Goal: Information Seeking & Learning: Find specific fact

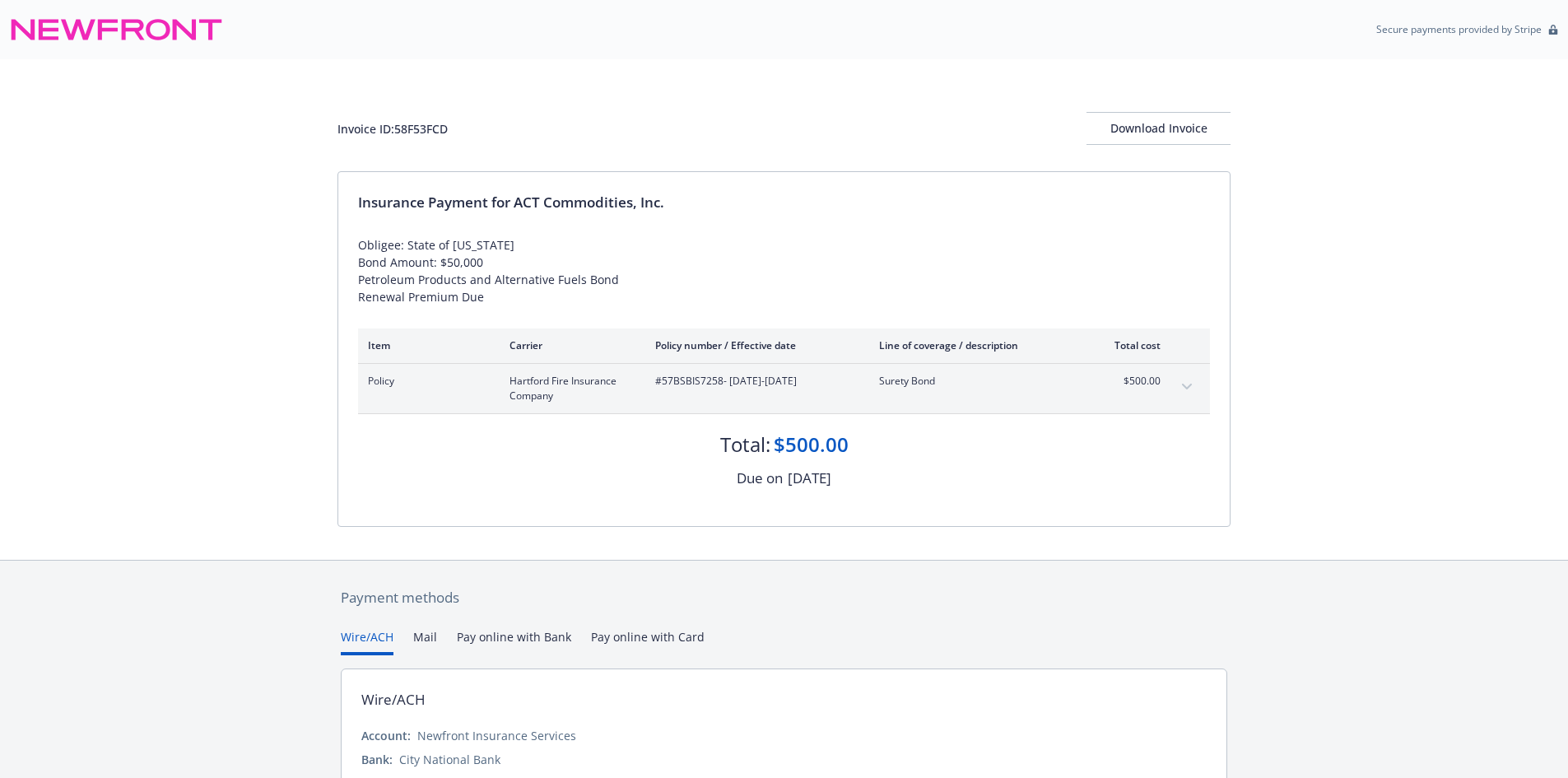
click at [699, 367] on div "Policy Hartford Fire Insurance Company #57BSBIS7258 - 08/31/2025-08/31/2026 Sur…" at bounding box center [784, 389] width 852 height 50
click at [698, 367] on div "Policy Hartford Fire Insurance Company #57BSBIS7258 - 08/31/2025-08/31/2026 Sur…" at bounding box center [784, 389] width 852 height 50
copy span "57BSBIS7258"
drag, startPoint x: 515, startPoint y: 199, endPoint x: 645, endPoint y: 204, distance: 130.1
click at [645, 204] on div "Insurance Payment for ACT Commodities, Inc." at bounding box center [784, 202] width 852 height 21
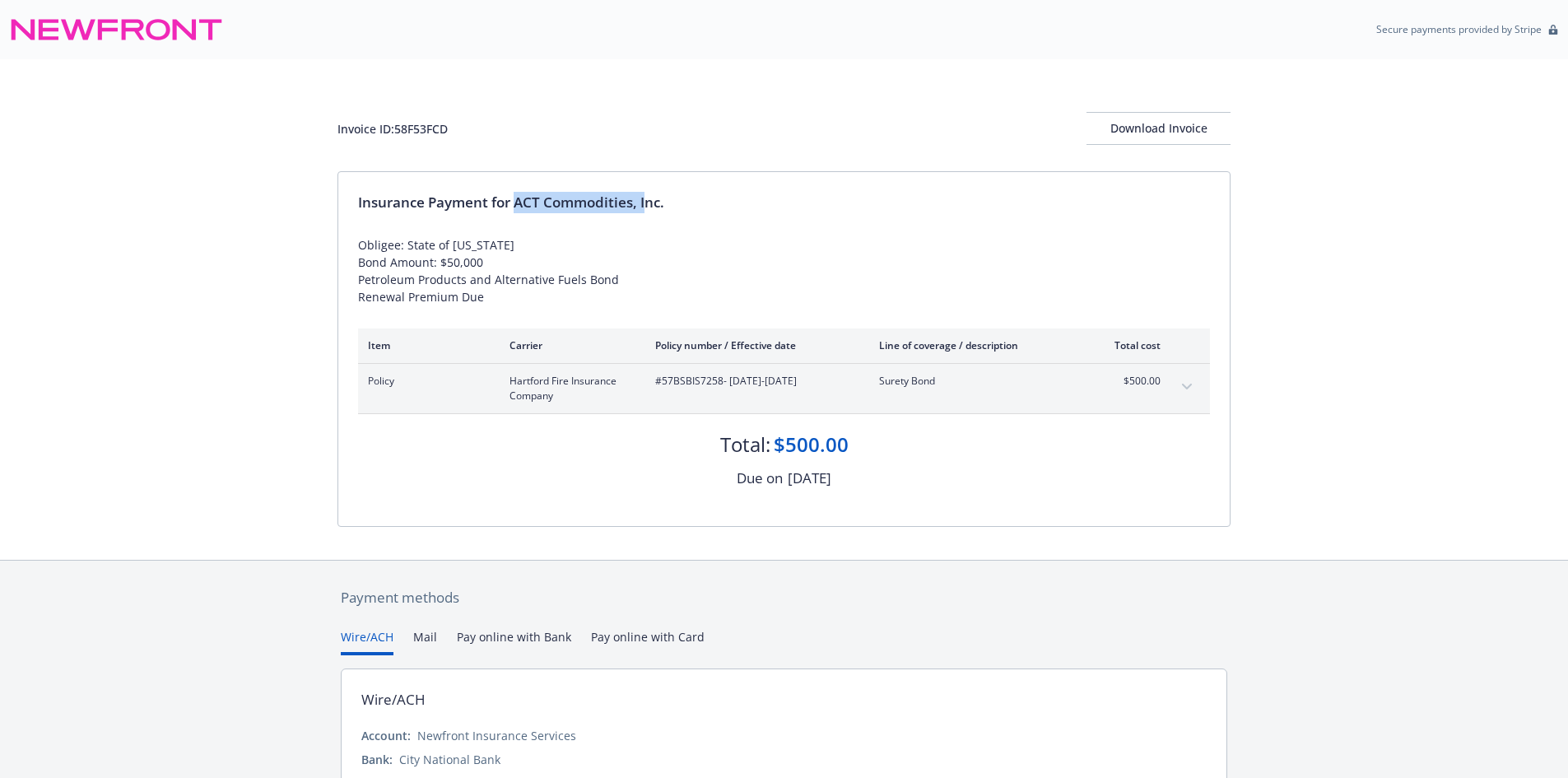
click at [651, 204] on div "Insurance Payment for ACT Commodities, Inc." at bounding box center [784, 202] width 852 height 21
drag, startPoint x: 669, startPoint y: 205, endPoint x: 516, endPoint y: 204, distance: 153.0
click at [516, 204] on div "Insurance Payment for ACT Commodities, Inc." at bounding box center [784, 202] width 852 height 21
copy div "ACT Commodities, Inc."
click at [427, 122] on div "Invoice ID: 58F53FCD" at bounding box center [392, 129] width 110 height 17
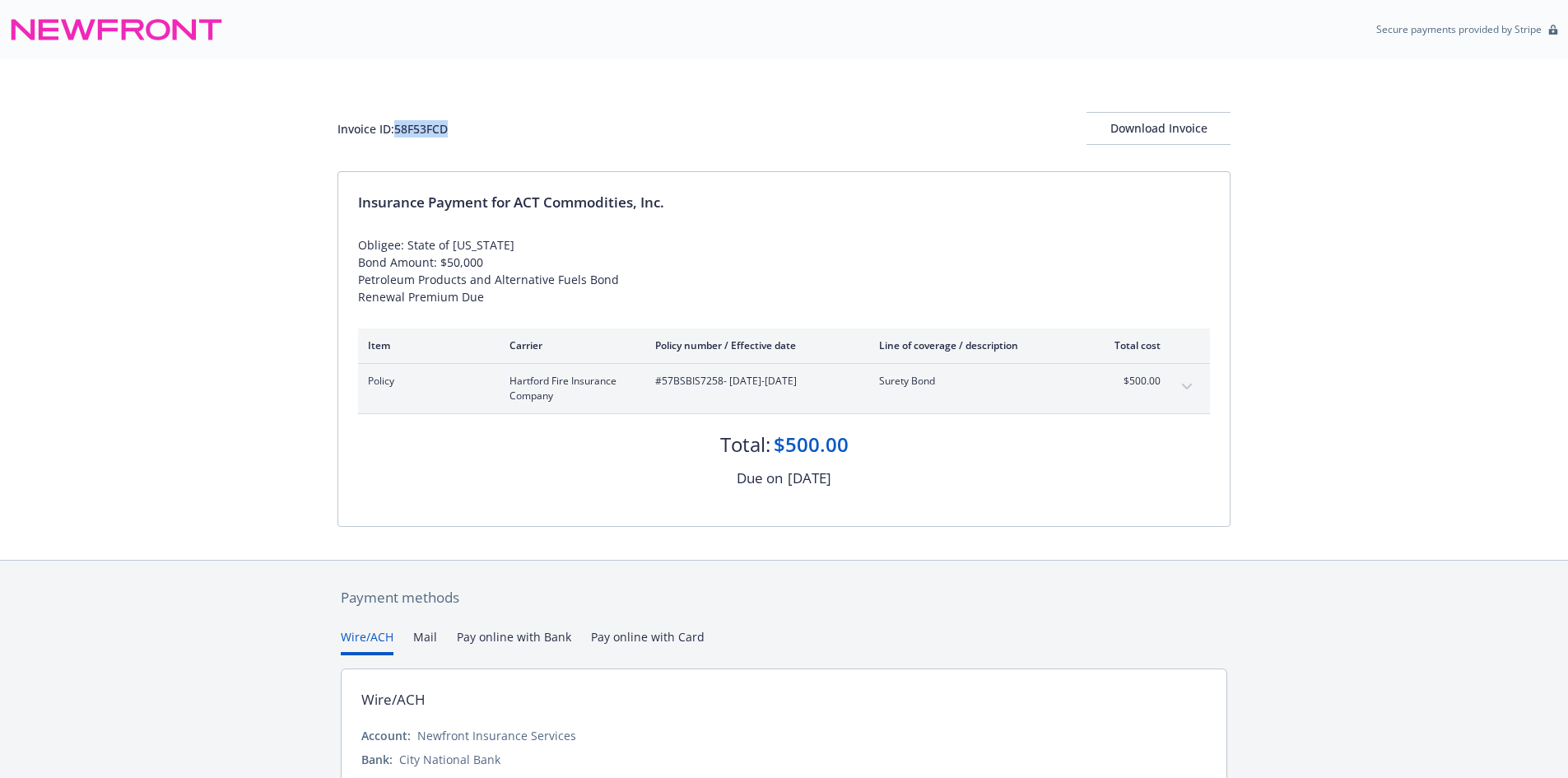
click at [427, 122] on div "Invoice ID: 58F53FCD" at bounding box center [392, 129] width 110 height 17
copy div "58F53FCD"
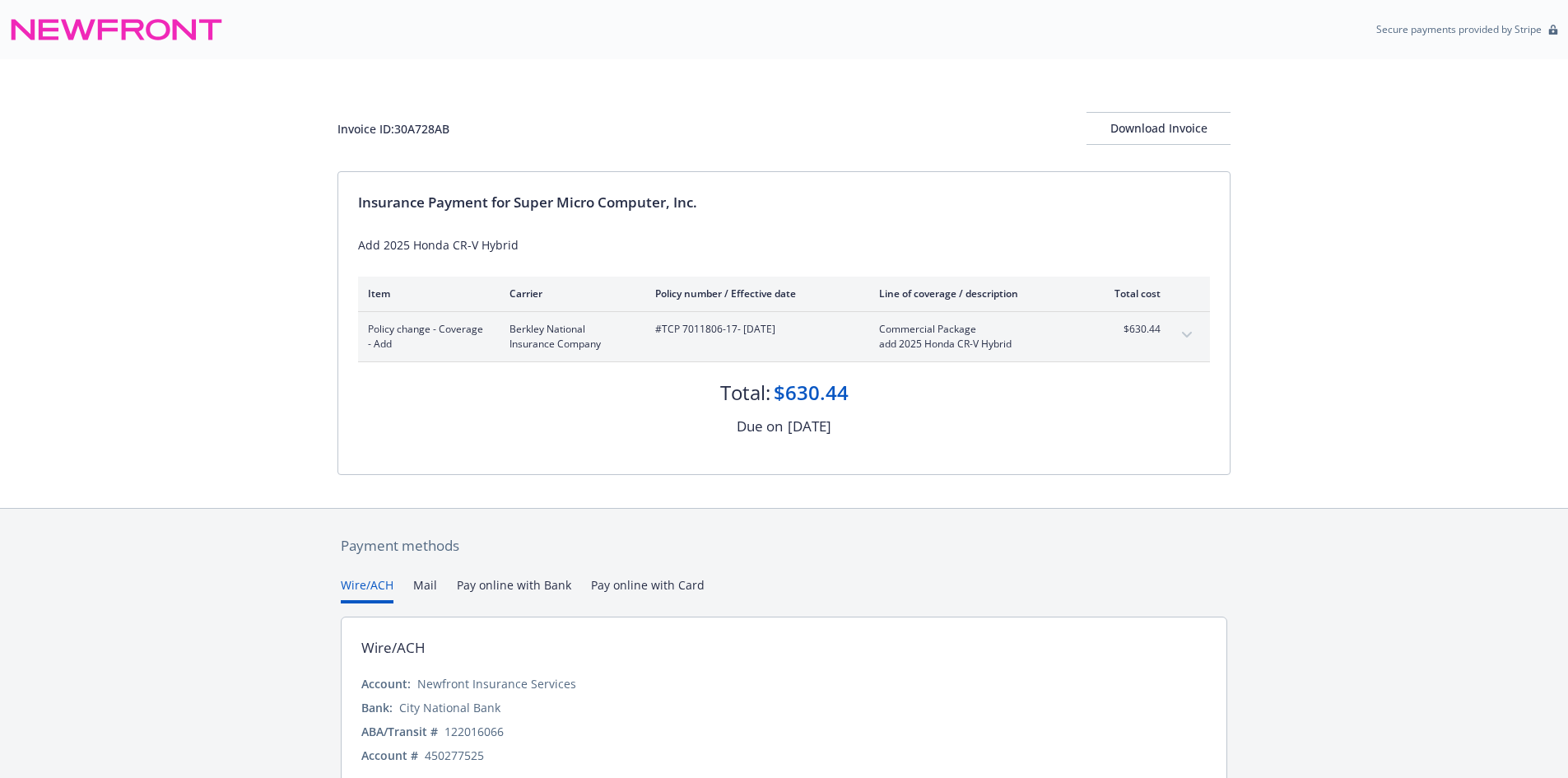
click at [694, 322] on span "#TCP 7011806-17 - 07/01/2025" at bounding box center [754, 329] width 198 height 15
drag, startPoint x: 738, startPoint y: 329, endPoint x: 663, endPoint y: 331, distance: 75.0
click at [663, 331] on span "#TCP 7011806-17 - 07/01/2025" at bounding box center [754, 329] width 198 height 15
copy span "TCP 7011806-17"
drag, startPoint x: 516, startPoint y: 198, endPoint x: 740, endPoint y: 201, distance: 224.0
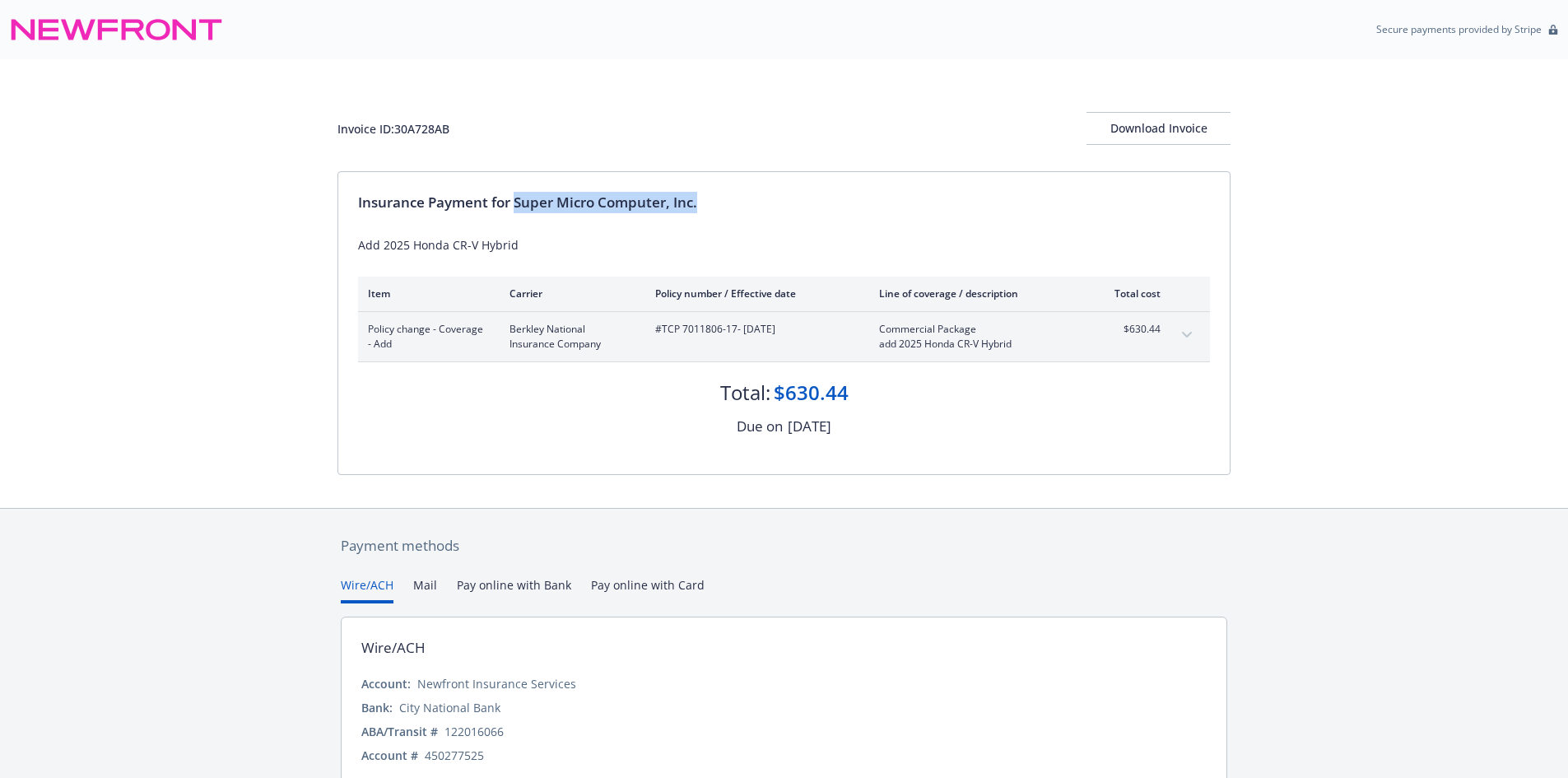
click at [740, 201] on div "Insurance Payment for Super Micro Computer, Inc." at bounding box center [784, 202] width 852 height 21
copy div "Super Micro Computer, Inc."
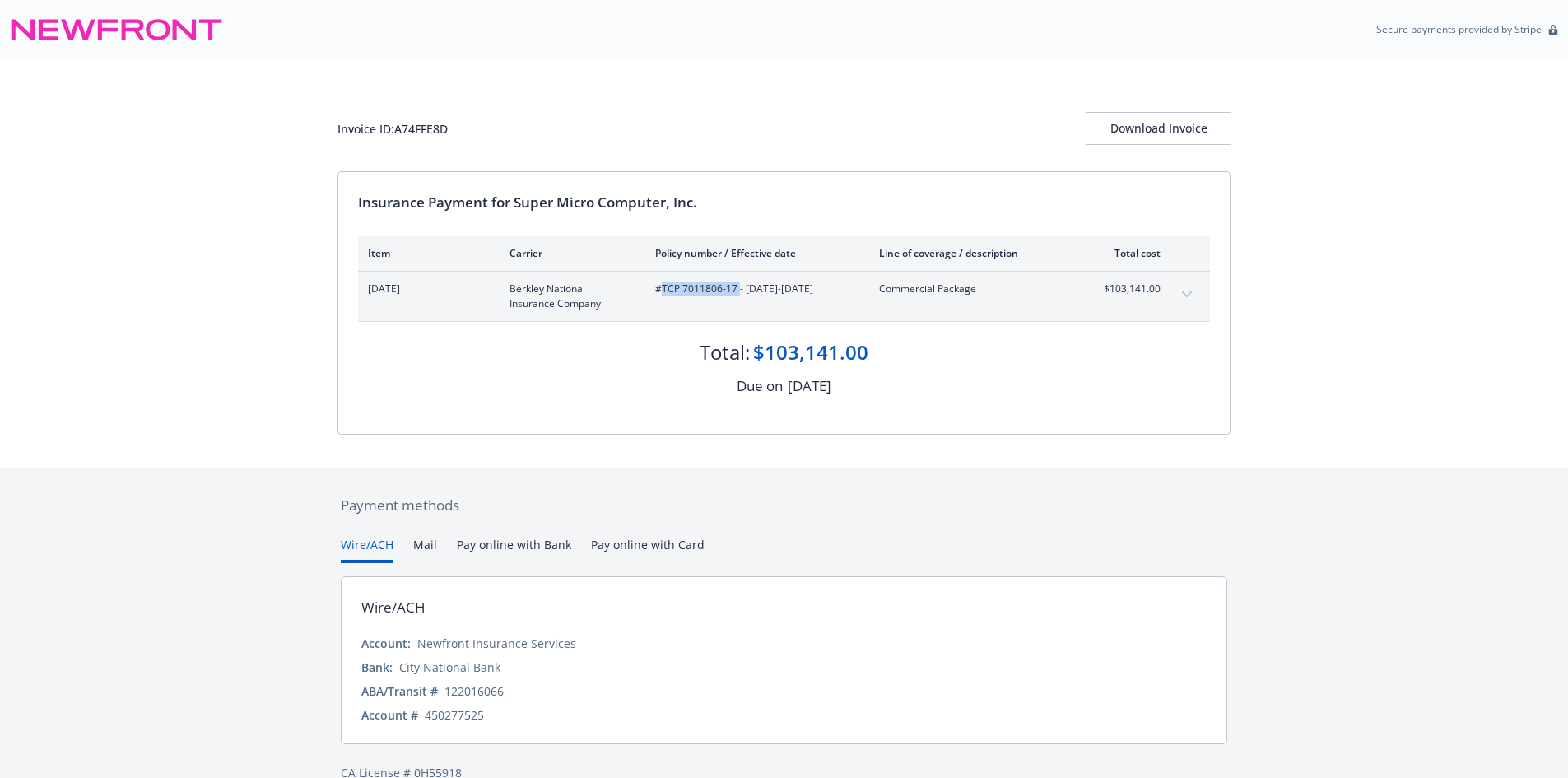
drag, startPoint x: 738, startPoint y: 285, endPoint x: 664, endPoint y: 285, distance: 74.0
click at [664, 285] on span "#TCP 7011806-17 - 10/01/2024-10/01/2025" at bounding box center [754, 289] width 198 height 15
copy span "TCP 7011806-17"
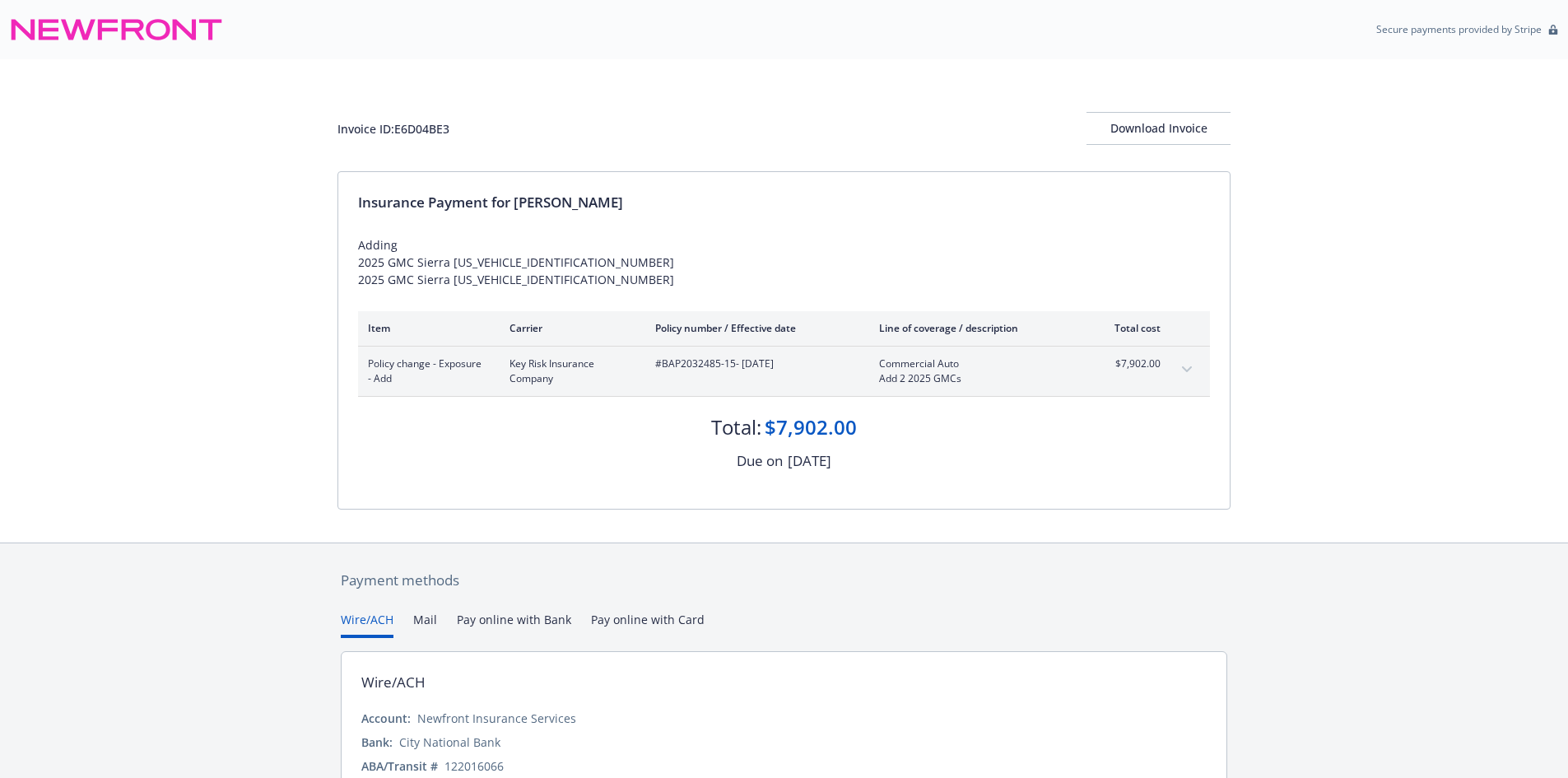
click at [730, 362] on span "#BAP2032485-15 - 07/30/2025" at bounding box center [754, 364] width 198 height 15
drag, startPoint x: 732, startPoint y: 363, endPoint x: 665, endPoint y: 368, distance: 67.2
click at [665, 368] on span "#BAP2032485-15 - 07/30/2025" at bounding box center [754, 364] width 198 height 15
copy span "BAP2032485-15"
drag, startPoint x: 514, startPoint y: 200, endPoint x: 614, endPoint y: 204, distance: 100.1
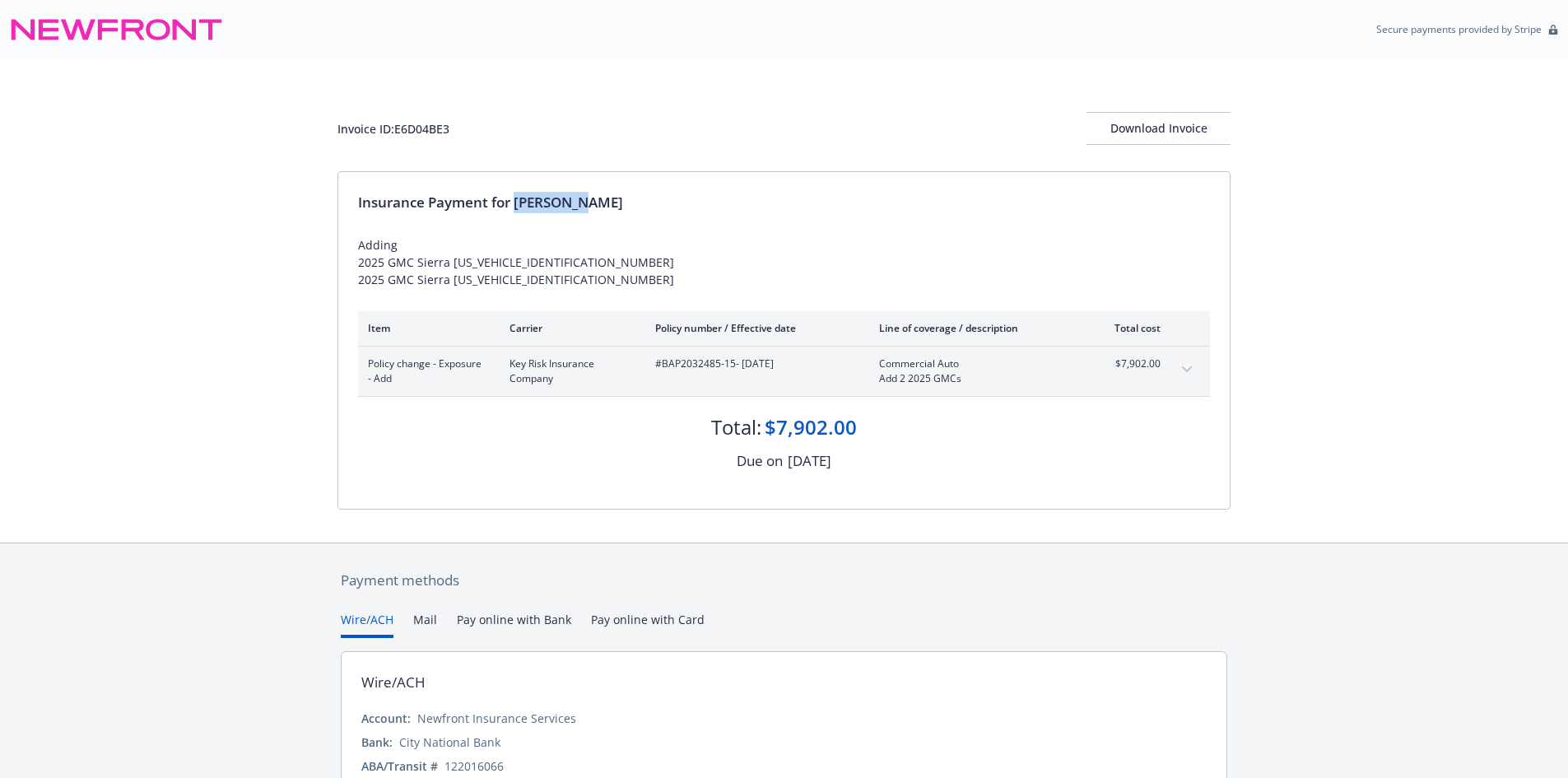
click at [614, 204] on div "Insurance Payment for R M Myers" at bounding box center [784, 202] width 852 height 21
copy div "R M Myers"
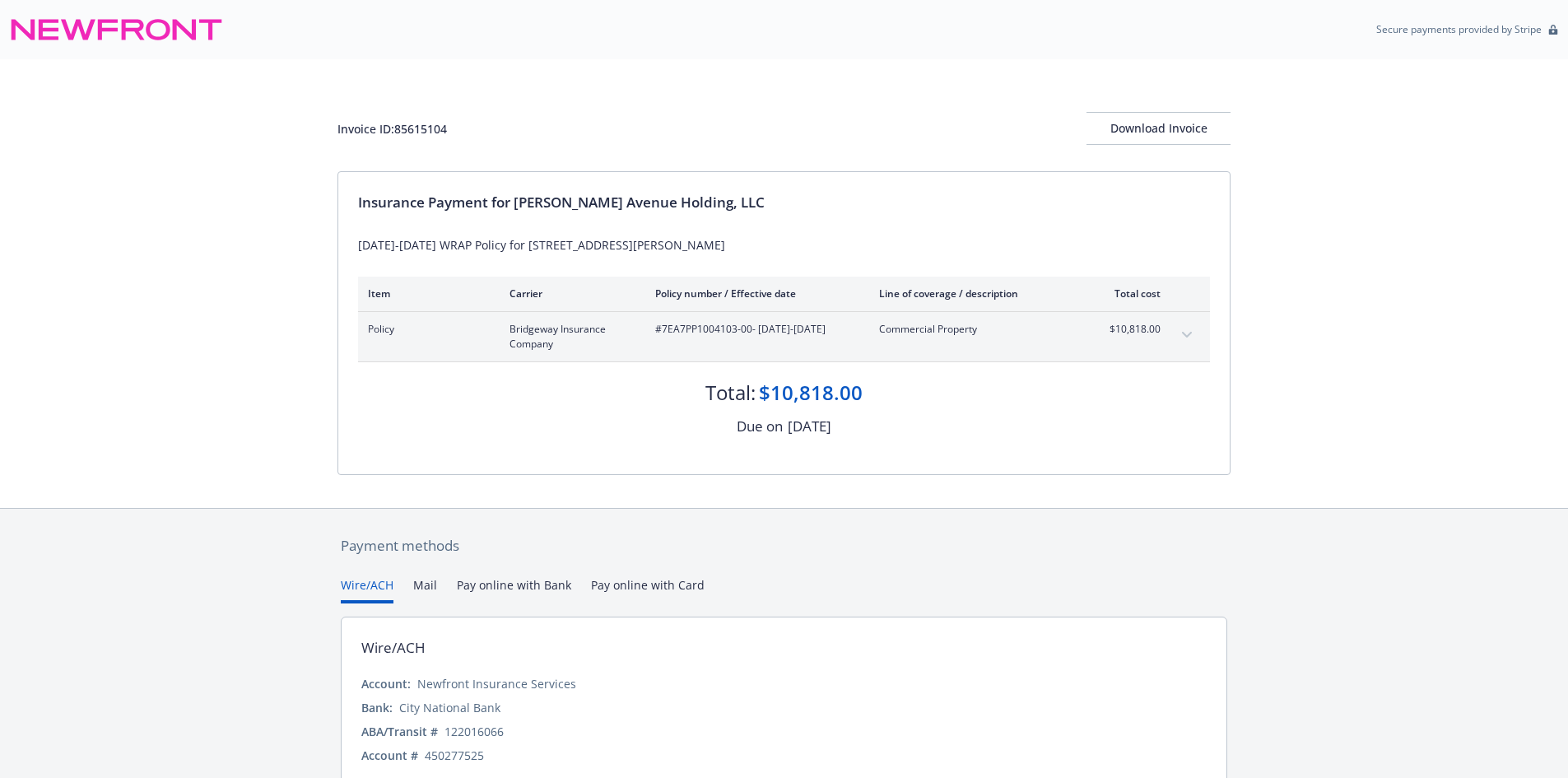
click at [717, 326] on span "#7EA7PP1004103-00 - [DATE]-[DATE]" at bounding box center [754, 329] width 198 height 15
drag, startPoint x: 751, startPoint y: 329, endPoint x: 660, endPoint y: 326, distance: 91.0
click at [660, 326] on span "#7EA7PP1004103-00 - 08/07/2025-08/07/2026" at bounding box center [754, 329] width 198 height 15
copy span "7EA7PP1004103-00"
drag, startPoint x: 750, startPoint y: 331, endPoint x: 664, endPoint y: 331, distance: 86.0
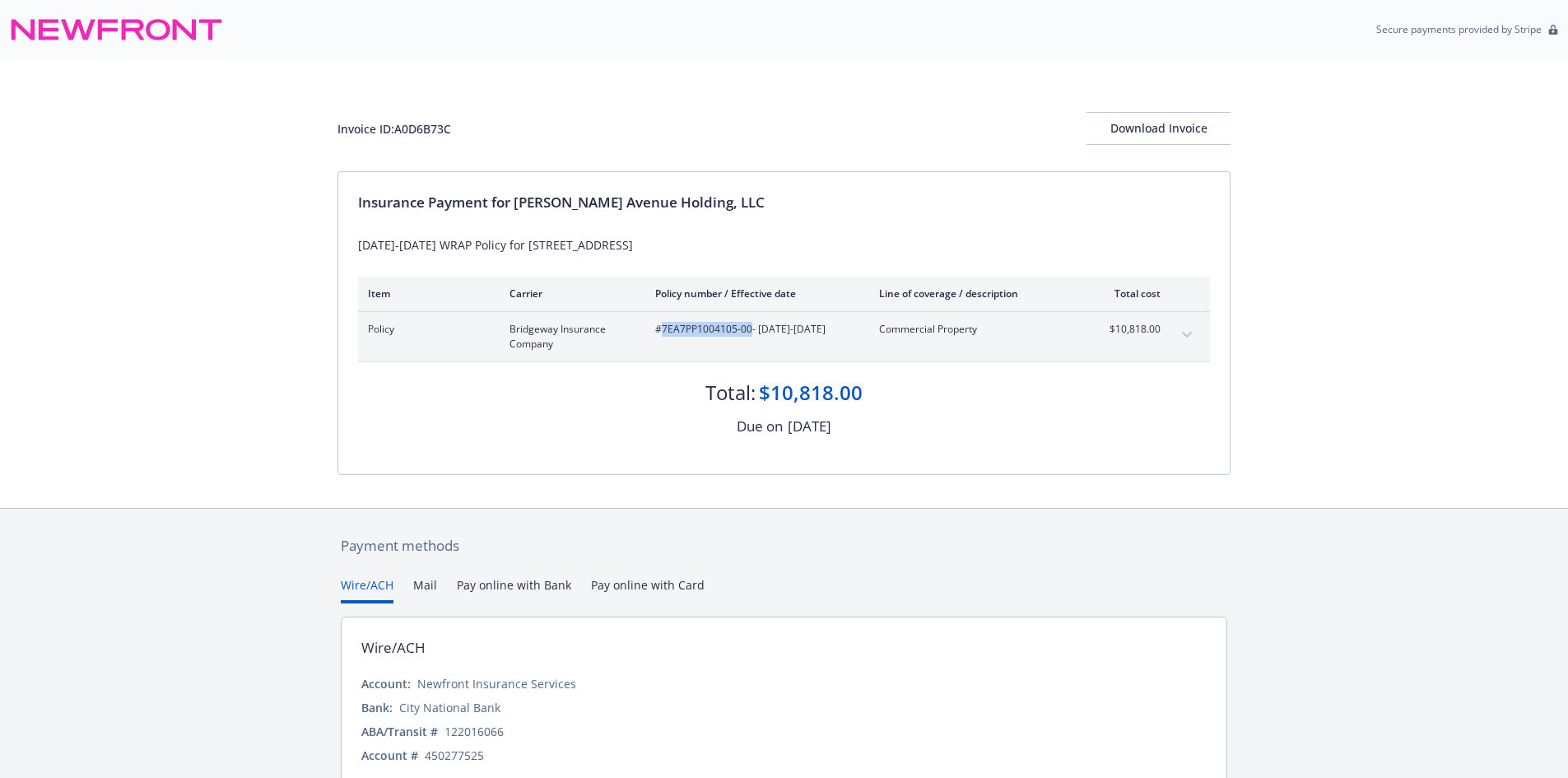
click at [664, 331] on span "#7EA7PP1004105-00 - [DATE]-[DATE]" at bounding box center [754, 329] width 198 height 15
copy span "7EA7PP1004105-00"
drag, startPoint x: 751, startPoint y: 330, endPoint x: 662, endPoint y: 329, distance: 89.0
click at [662, 329] on span "#7EA7PP1004104-00 - [DATE]-[DATE]" at bounding box center [754, 329] width 198 height 15
copy span "7EA7PP1004104-00"
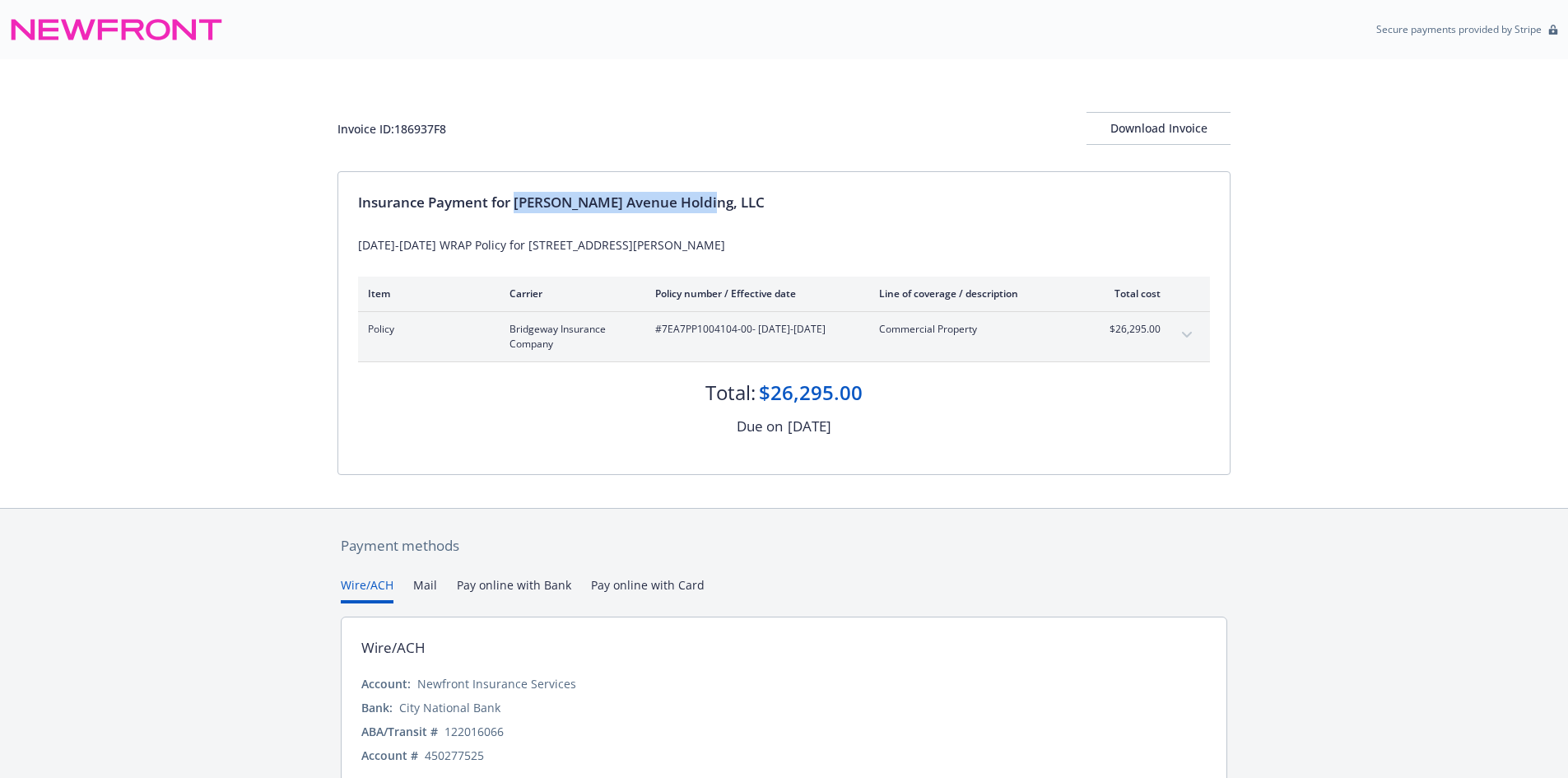
drag, startPoint x: 514, startPoint y: 198, endPoint x: 721, endPoint y: 184, distance: 207.5
click at [721, 184] on div "Insurance Payment for [PERSON_NAME] Avenue Holding, LLC [DATE]-[DATE] WRAP Poli…" at bounding box center [784, 323] width 891 height 302
copy div "[PERSON_NAME] Avenue Holding, LLC"
